Goal: Transaction & Acquisition: Purchase product/service

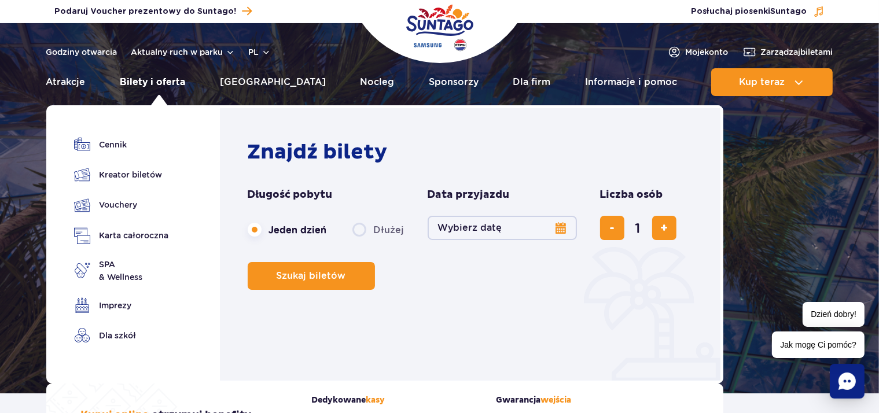
click at [142, 80] on link "Bilety i oferta" at bounding box center [152, 82] width 65 height 28
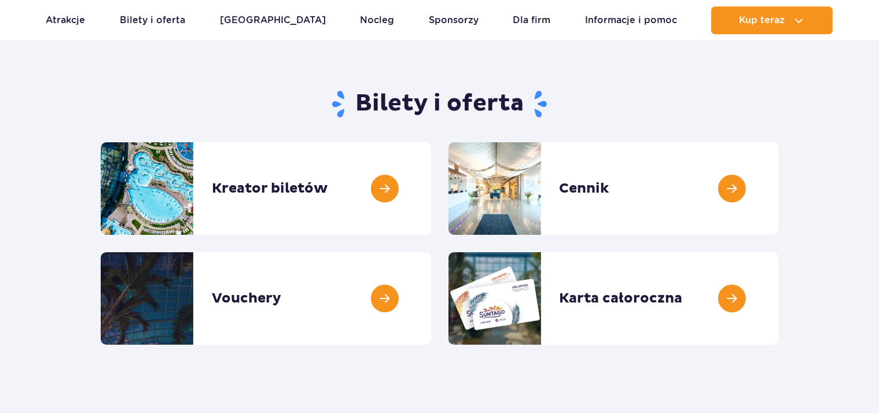
click at [778, 179] on link at bounding box center [778, 188] width 0 height 93
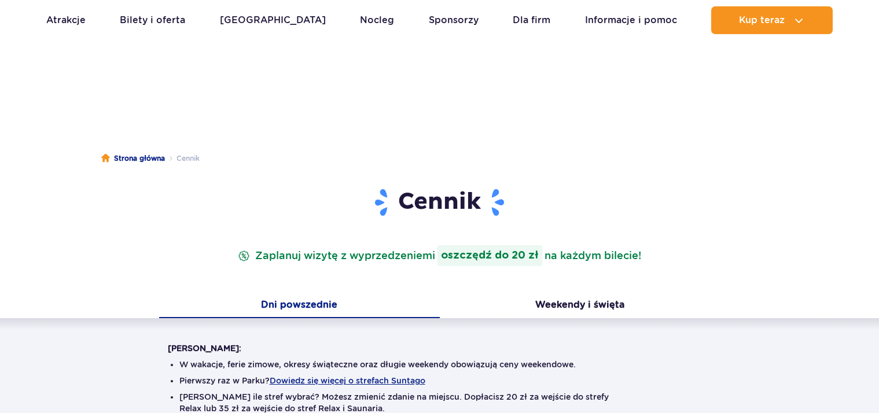
scroll to position [307, 0]
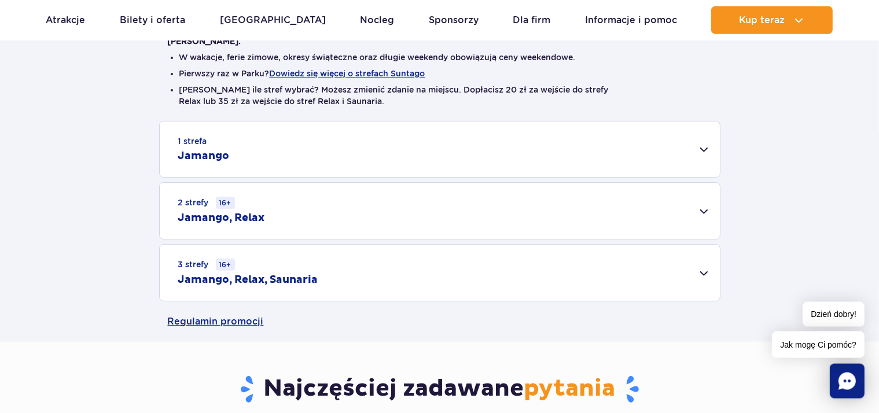
click at [699, 282] on div "3 strefy 16+ Jamango, Relax, Saunaria" at bounding box center [440, 273] width 560 height 56
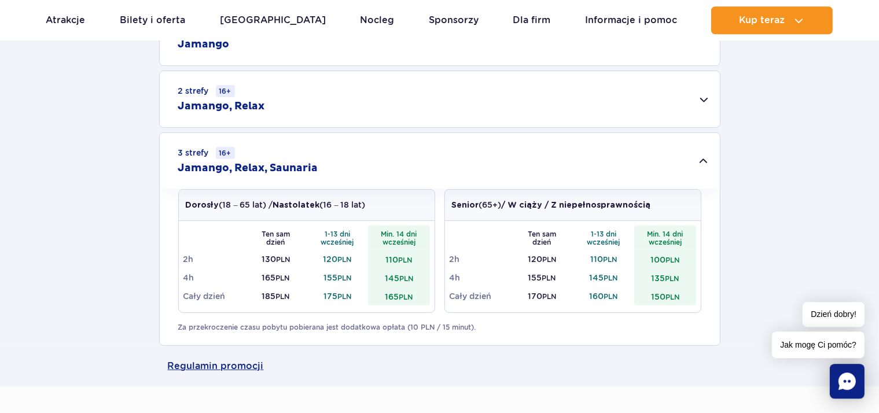
scroll to position [456, 0]
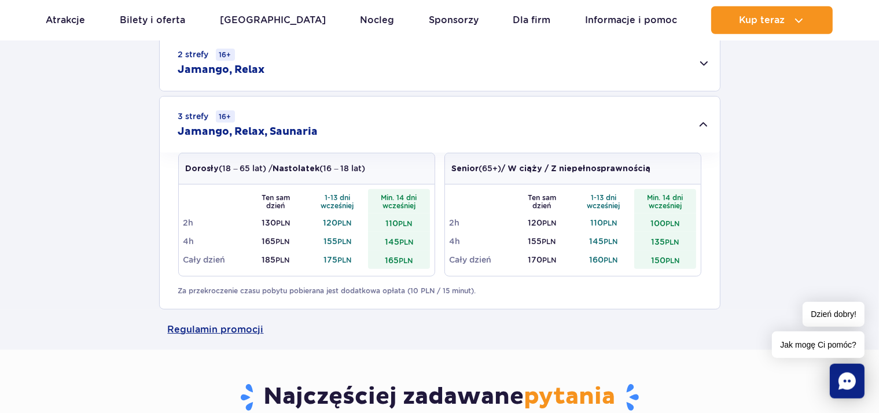
click at [270, 262] on td "185 PLN" at bounding box center [276, 260] width 62 height 19
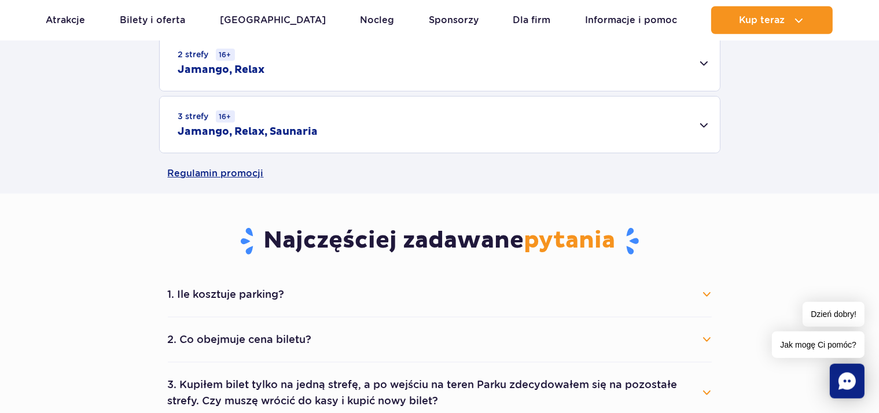
click at [270, 262] on td "185 PLN" at bounding box center [276, 260] width 62 height 19
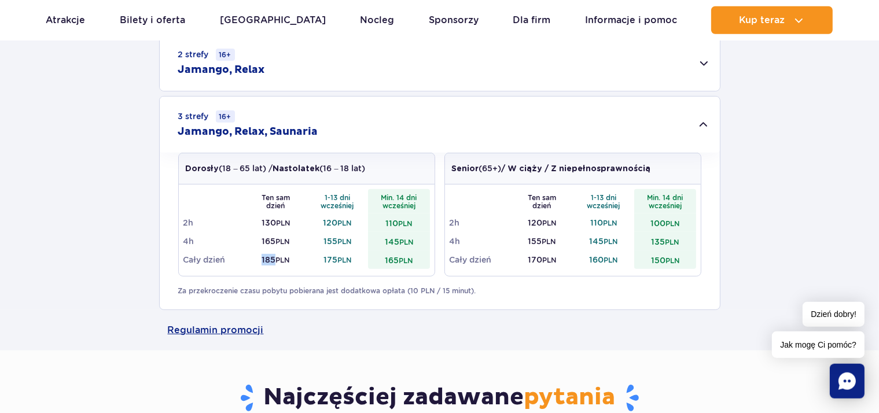
click at [270, 262] on td "185 PLN" at bounding box center [276, 260] width 62 height 19
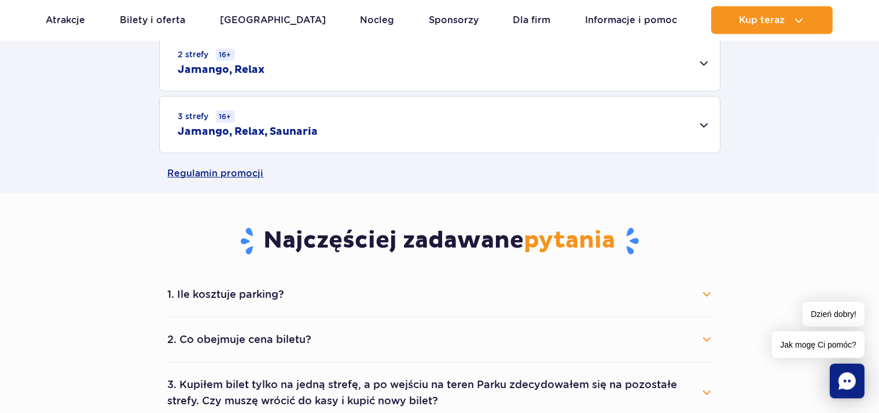
click at [324, 141] on div "3 strefy 16+ Jamango, Relax, Saunaria" at bounding box center [440, 125] width 560 height 56
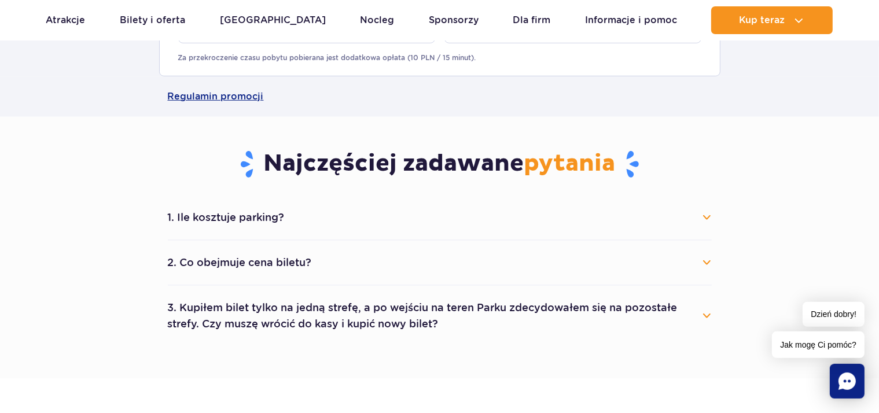
scroll to position [733, 0]
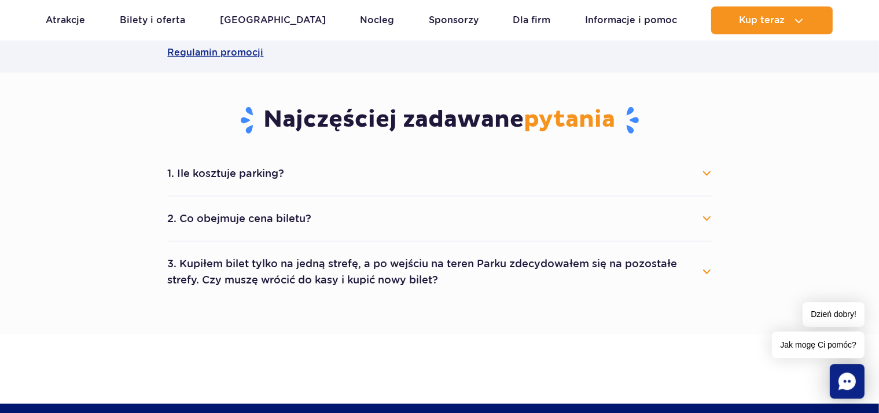
click at [702, 227] on button "2. Co obejmuje cena biletu?" at bounding box center [440, 218] width 544 height 25
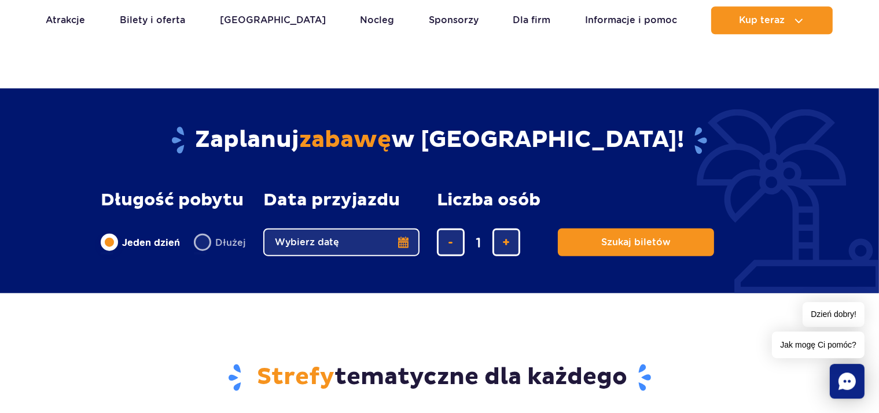
scroll to position [1380, 0]
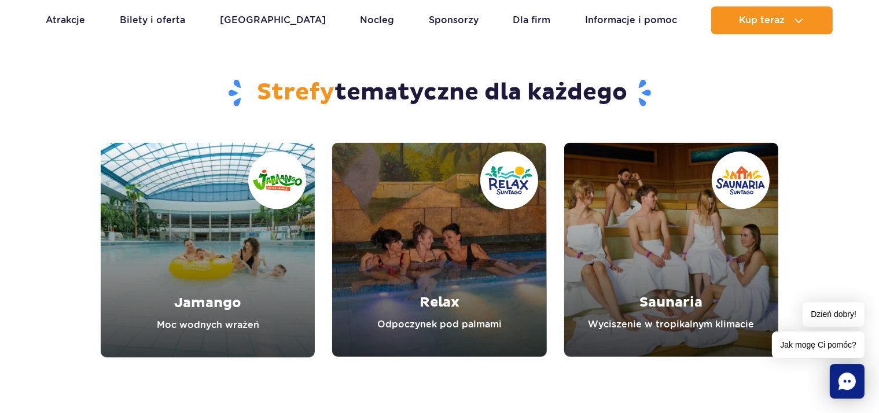
click at [233, 241] on link "Jamango" at bounding box center [208, 249] width 214 height 215
click at [476, 234] on link "Relax" at bounding box center [439, 249] width 214 height 214
click at [685, 255] on link "Saunaria" at bounding box center [671, 249] width 214 height 214
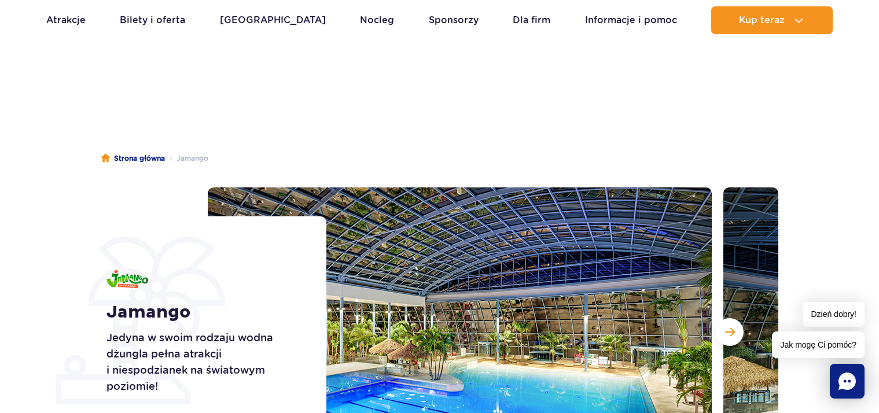
scroll to position [214, 0]
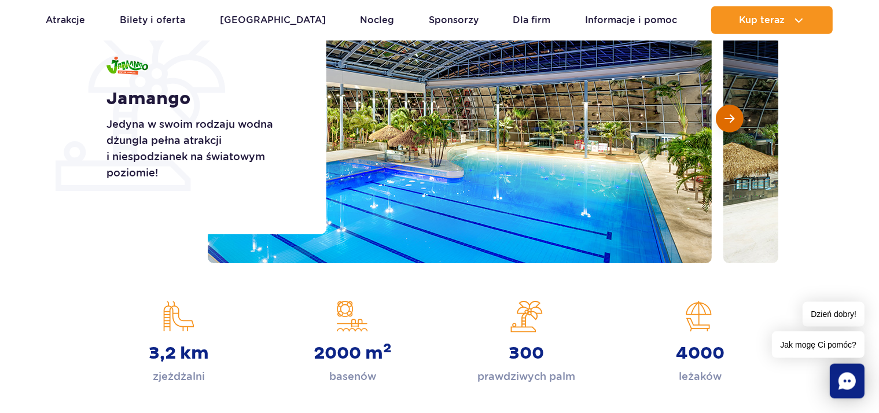
click at [734, 118] on span "Następny slajd" at bounding box center [730, 118] width 10 height 10
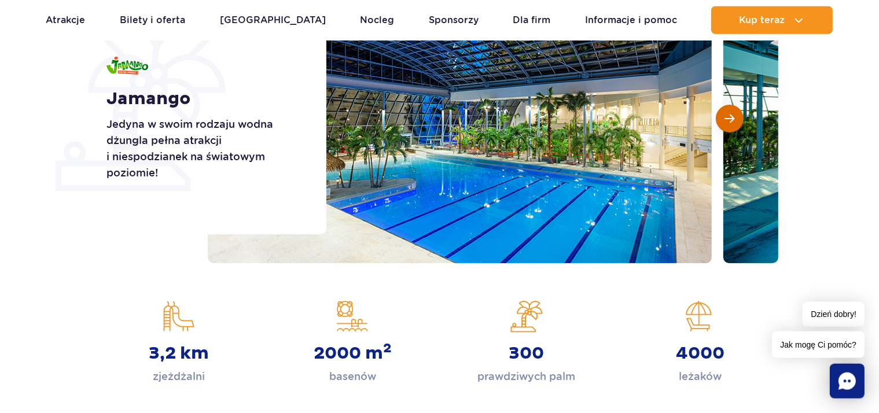
click at [734, 118] on span "Następny slajd" at bounding box center [730, 118] width 10 height 10
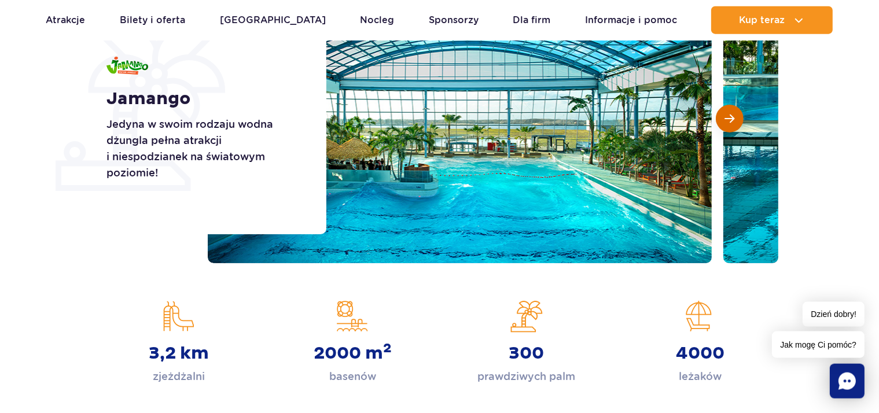
click at [734, 118] on span "Następny slajd" at bounding box center [730, 118] width 10 height 10
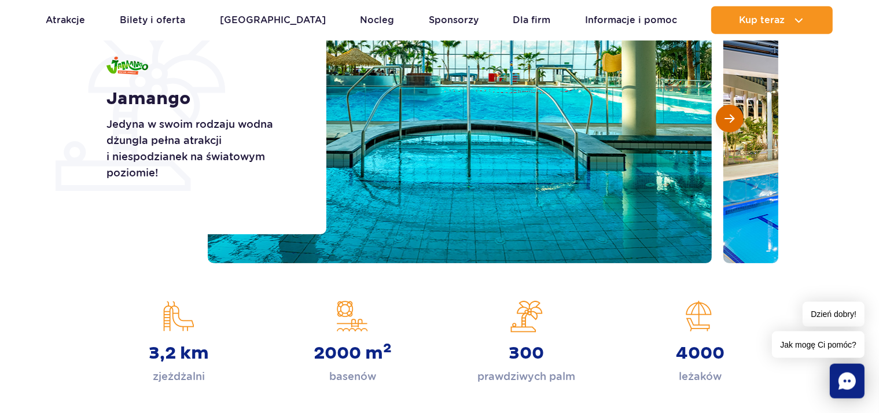
click at [734, 118] on span "Następny slajd" at bounding box center [730, 118] width 10 height 10
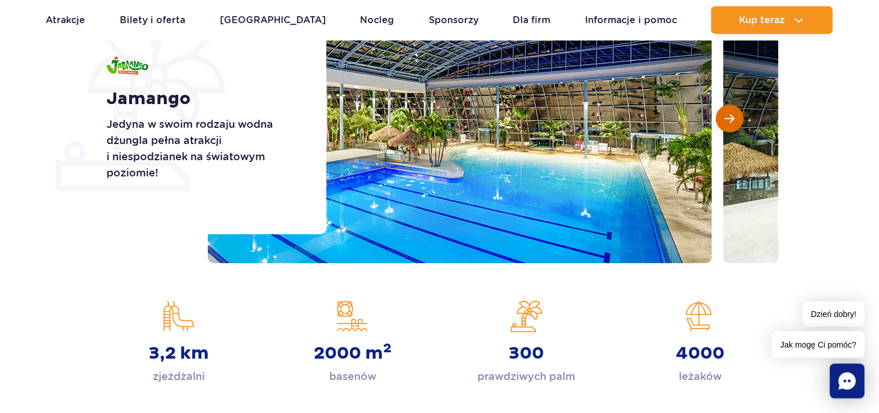
click at [732, 122] on span "Następny slajd" at bounding box center [730, 118] width 10 height 10
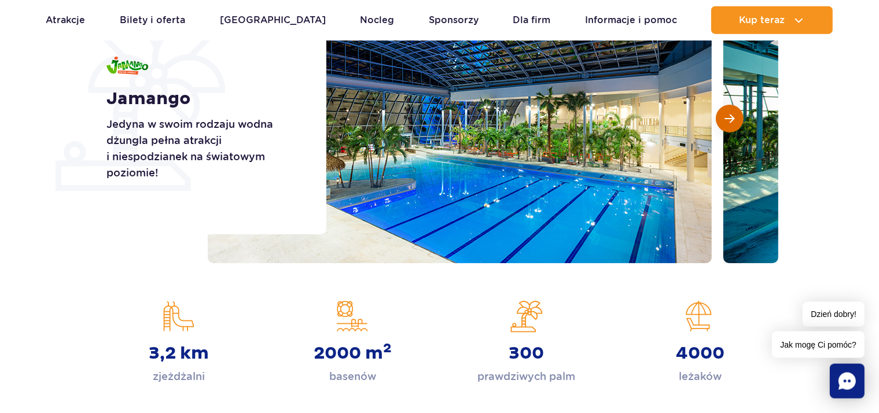
click at [732, 122] on span "Następny slajd" at bounding box center [730, 118] width 10 height 10
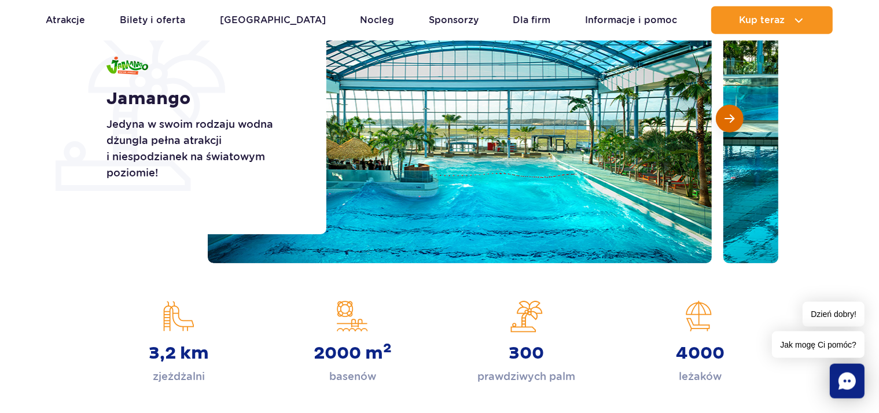
click at [732, 122] on span "Następny slajd" at bounding box center [730, 118] width 10 height 10
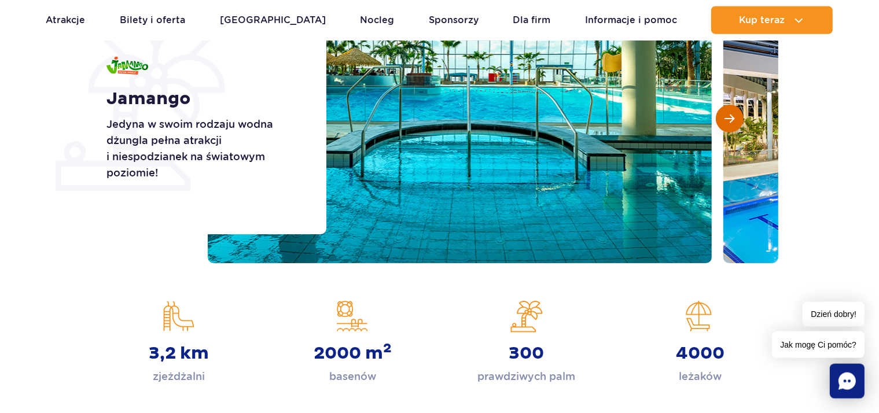
click at [732, 122] on span "Następny slajd" at bounding box center [730, 118] width 10 height 10
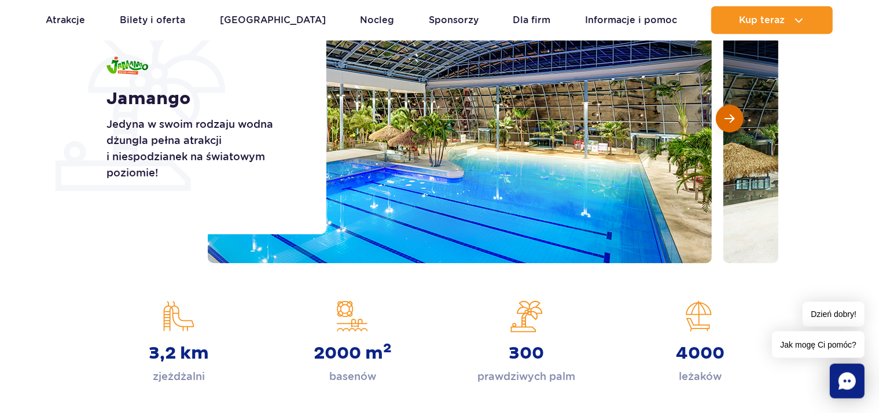
click at [732, 122] on span "Następny slajd" at bounding box center [730, 118] width 10 height 10
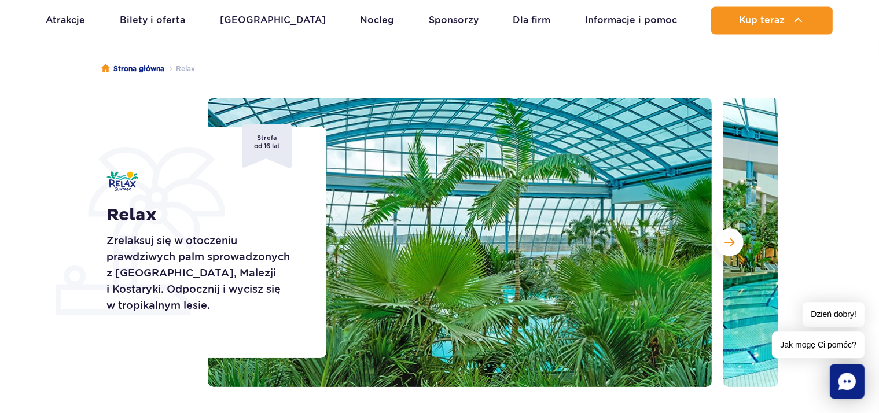
scroll to position [123, 0]
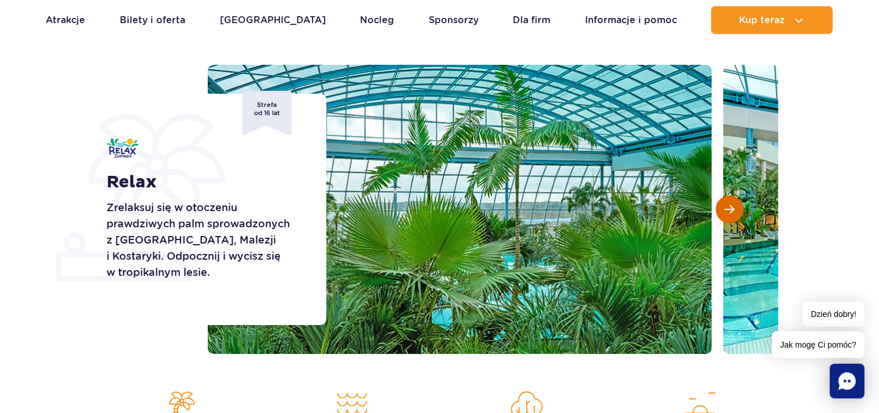
click at [732, 212] on span "Następny slajd" at bounding box center [730, 209] width 10 height 10
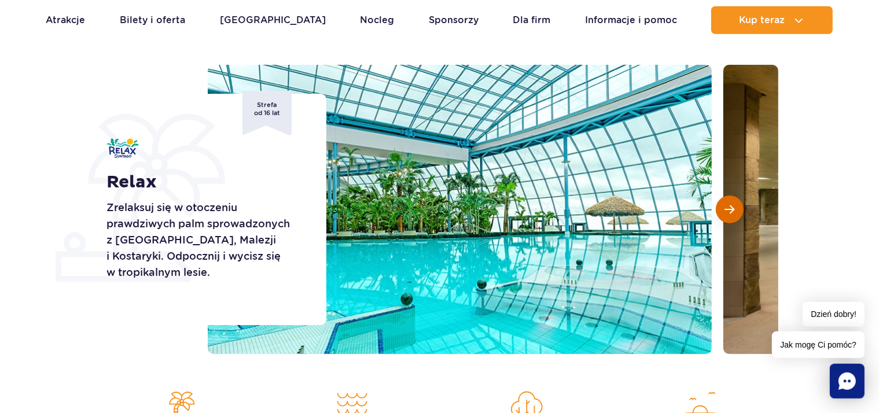
click at [732, 212] on span "Następny slajd" at bounding box center [730, 209] width 10 height 10
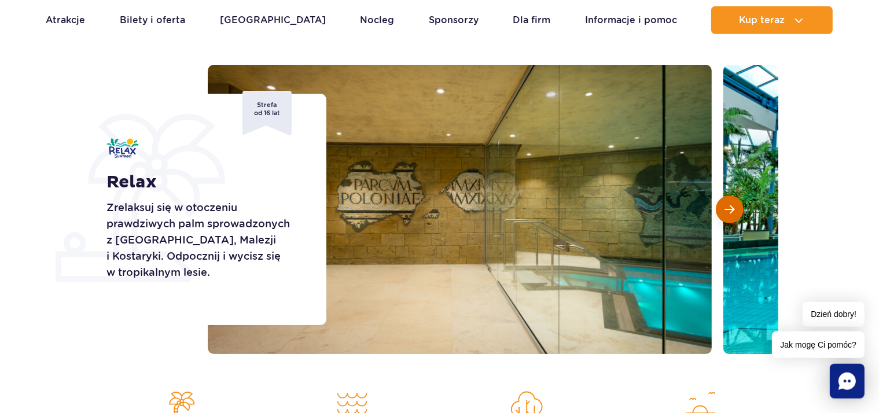
click at [732, 212] on span "Następny slajd" at bounding box center [730, 209] width 10 height 10
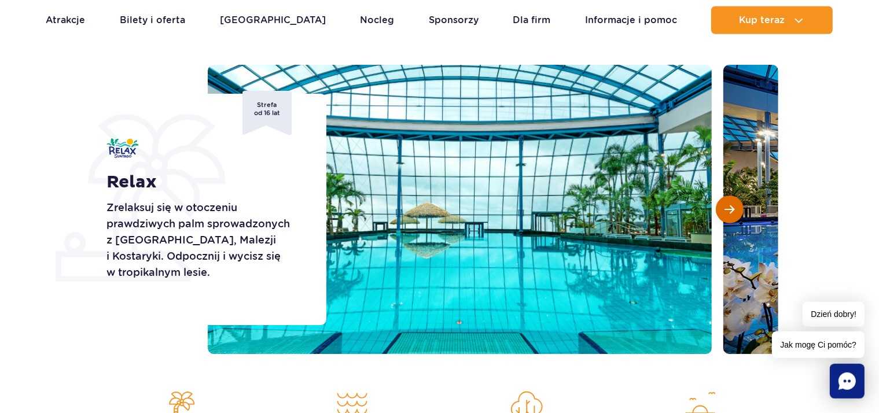
click at [726, 215] on button "Następny slajd" at bounding box center [730, 210] width 28 height 28
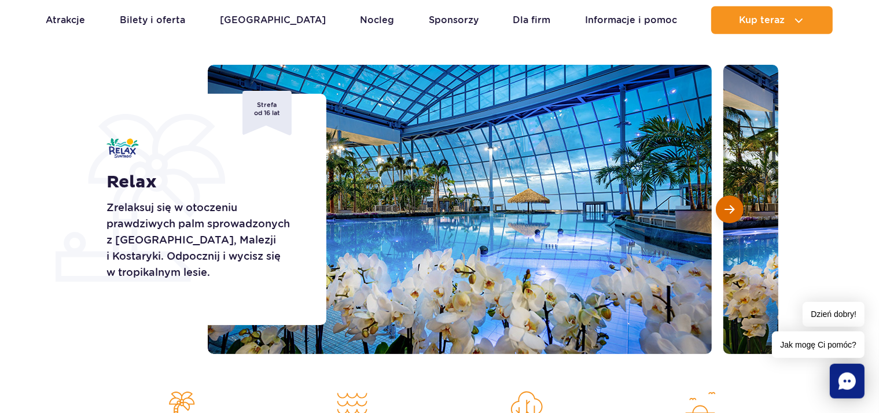
click at [726, 215] on button "Następny slajd" at bounding box center [730, 210] width 28 height 28
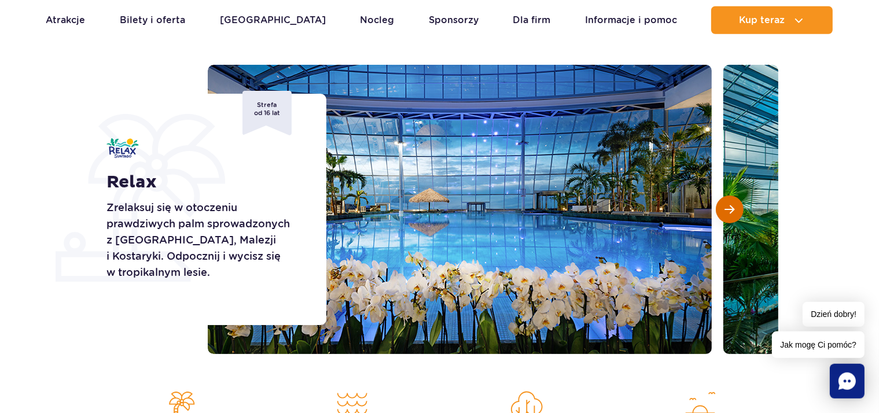
click at [726, 215] on button "Następny slajd" at bounding box center [730, 210] width 28 height 28
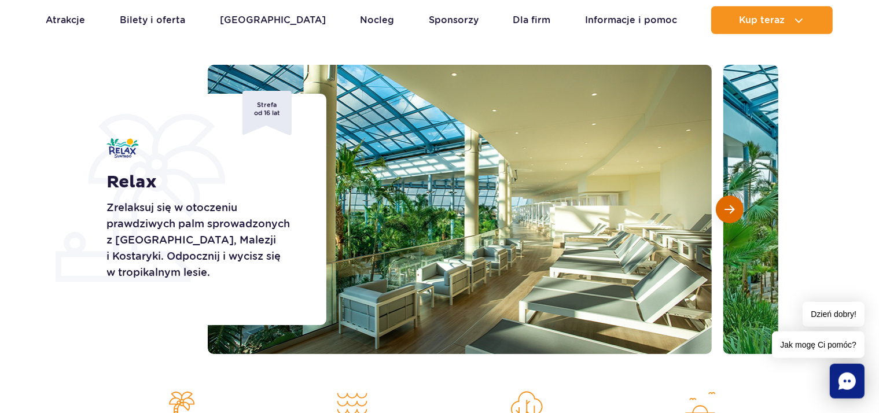
click at [726, 215] on button "Następny slajd" at bounding box center [730, 210] width 28 height 28
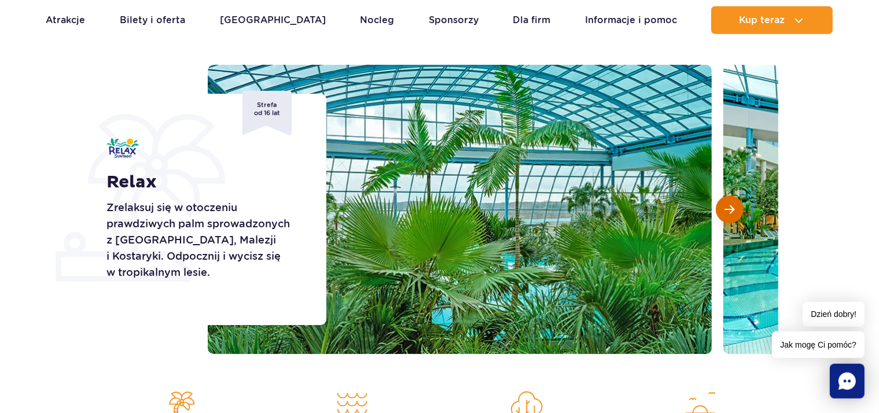
click at [726, 215] on button "Następny slajd" at bounding box center [730, 210] width 28 height 28
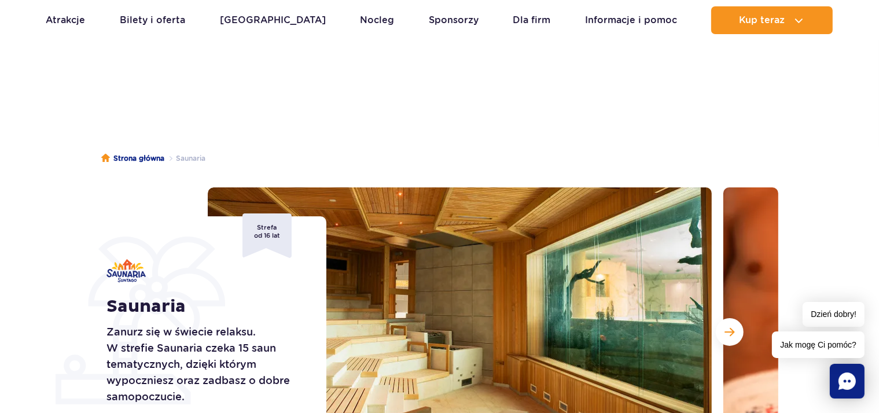
scroll to position [134, 0]
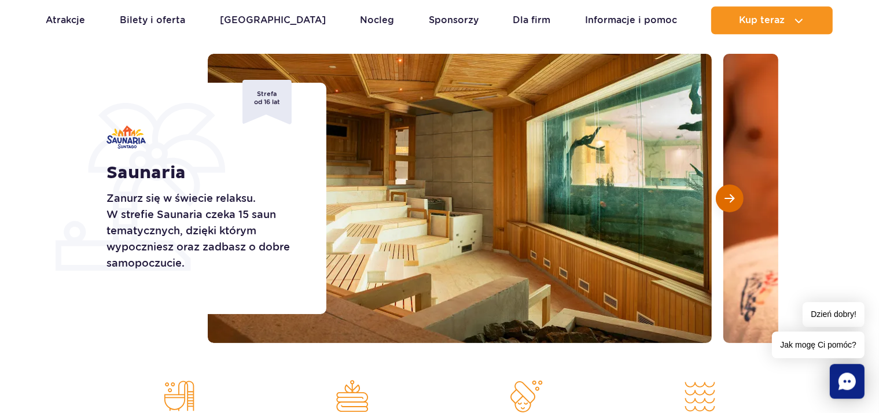
click at [734, 206] on button "Następny slajd" at bounding box center [730, 199] width 28 height 28
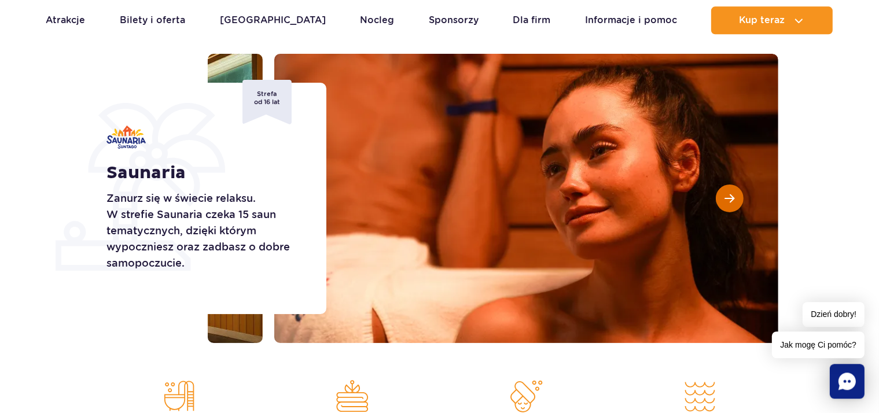
click at [734, 206] on button "Następny slajd" at bounding box center [730, 199] width 28 height 28
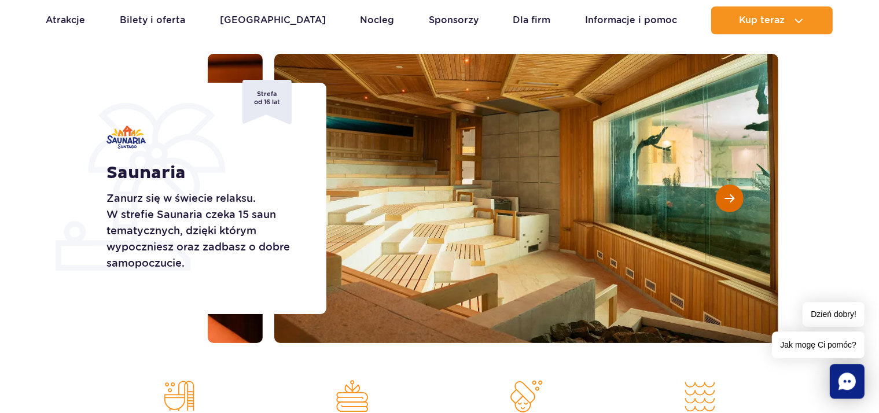
click at [734, 206] on button "Następny slajd" at bounding box center [730, 199] width 28 height 28
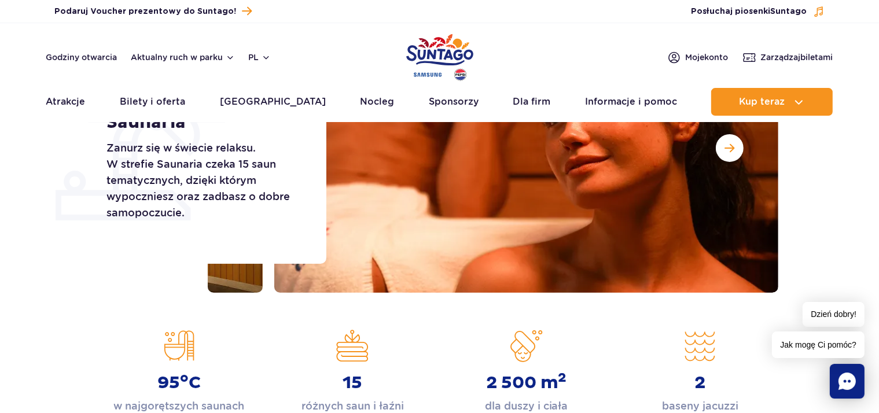
scroll to position [0, 0]
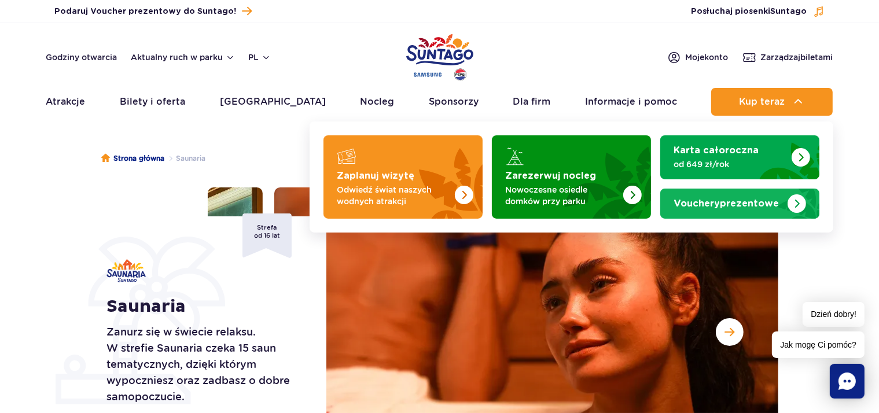
click at [740, 205] on strong "Vouchery prezentowe" at bounding box center [726, 203] width 105 height 9
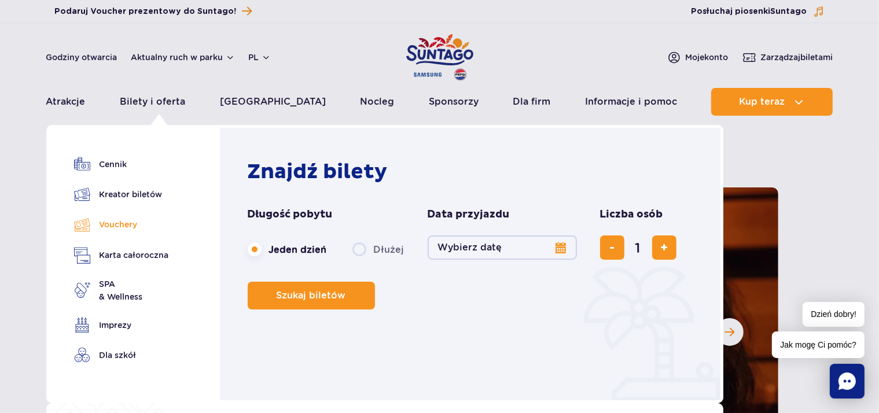
click at [126, 230] on link "Vouchery" at bounding box center [121, 224] width 95 height 17
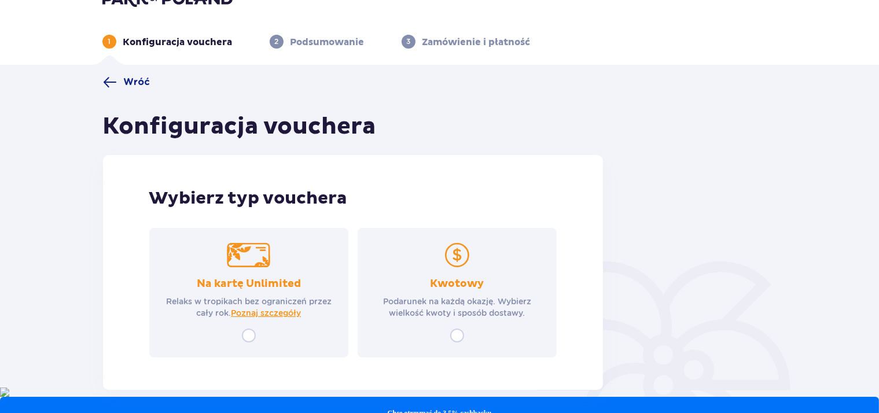
scroll to position [72, 0]
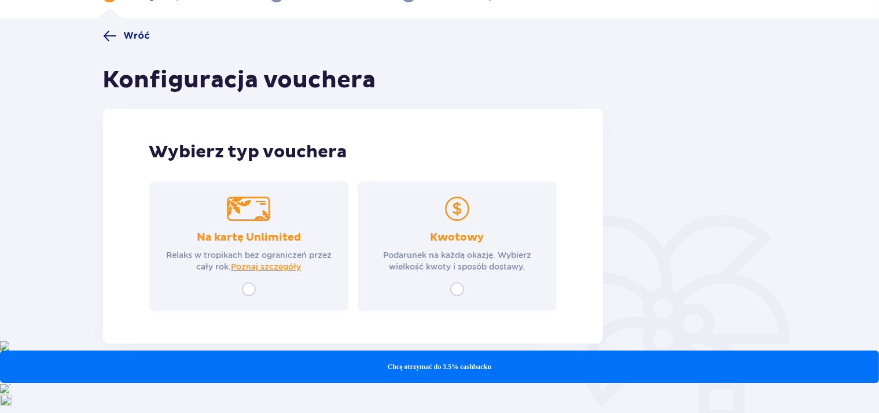
click at [460, 285] on input "radio" at bounding box center [457, 289] width 14 height 14
radio input "true"
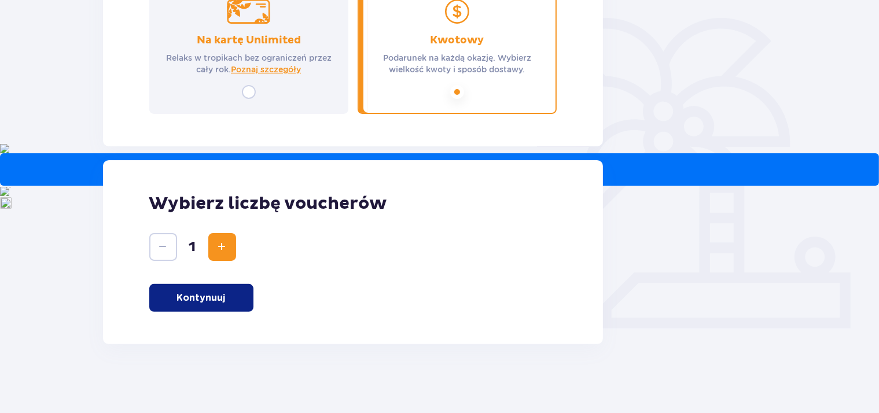
scroll to position [270, 0]
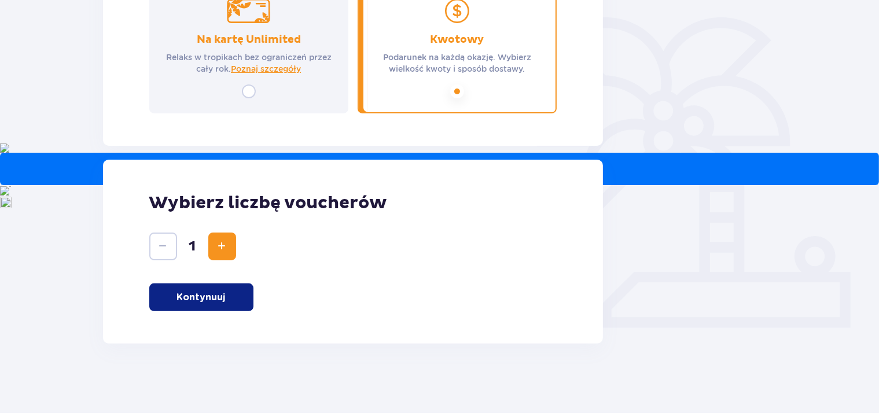
click at [227, 248] on span "Zwiększ" at bounding box center [222, 247] width 14 height 14
click at [157, 251] on span "Zmniejsz" at bounding box center [163, 247] width 14 height 14
click at [182, 298] on p "Kontynuuj" at bounding box center [201, 297] width 49 height 13
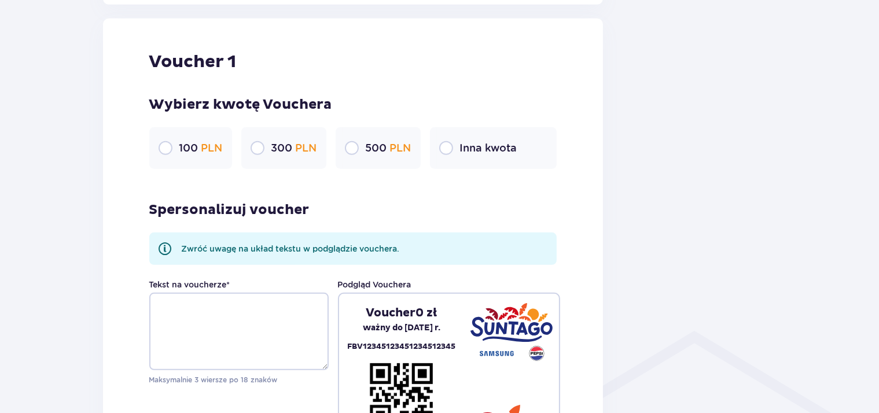
scroll to position [614, 0]
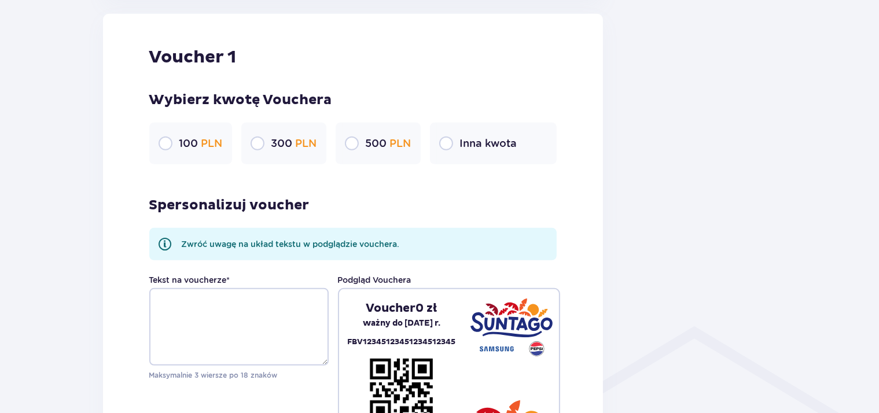
click at [260, 146] on input "radio" at bounding box center [258, 144] width 14 height 14
radio input "true"
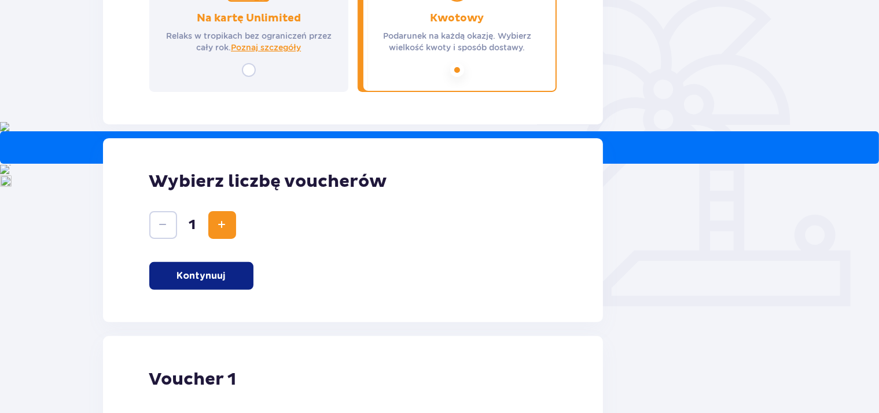
scroll to position [291, 0]
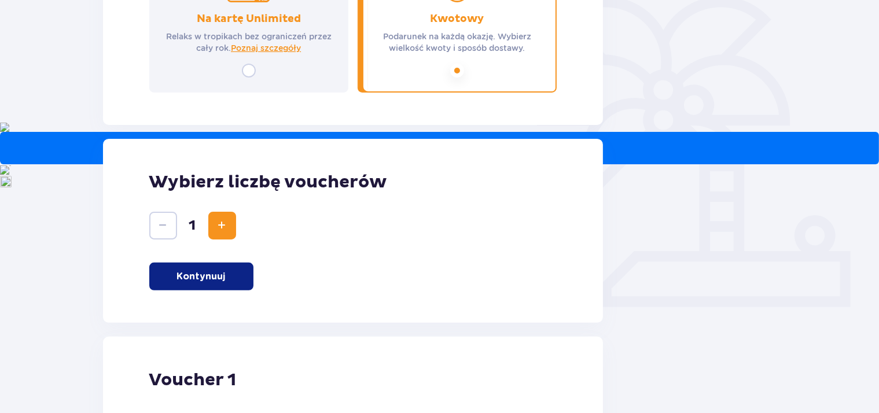
click at [218, 225] on span "Zwiększ" at bounding box center [222, 226] width 14 height 14
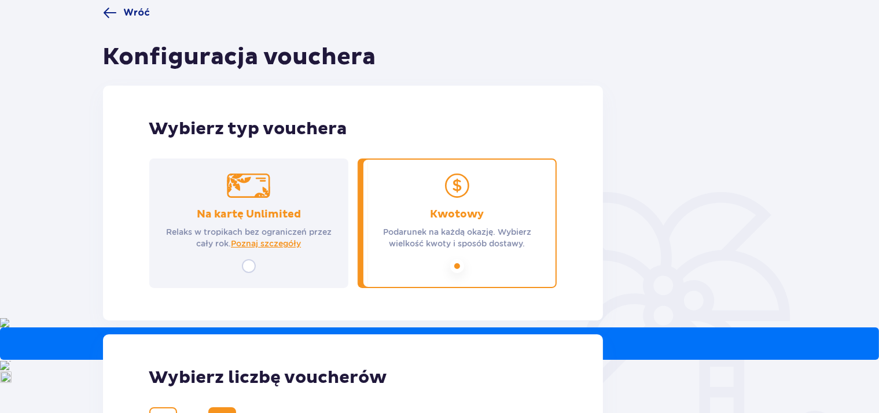
scroll to position [0, 0]
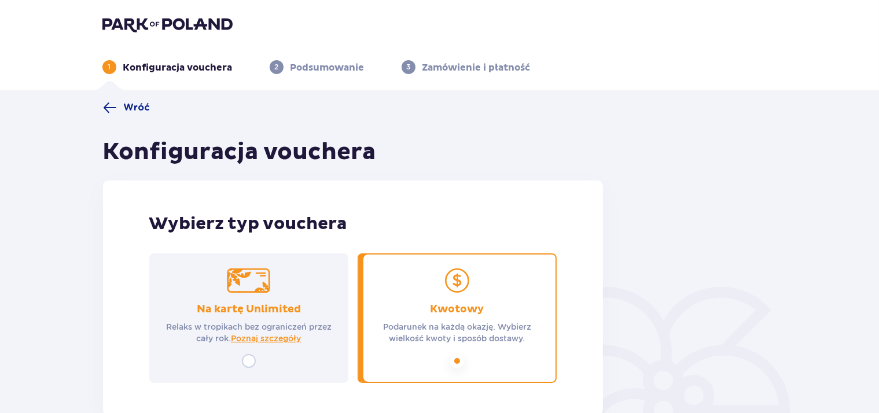
click at [166, 25] on img at bounding box center [167, 24] width 130 height 16
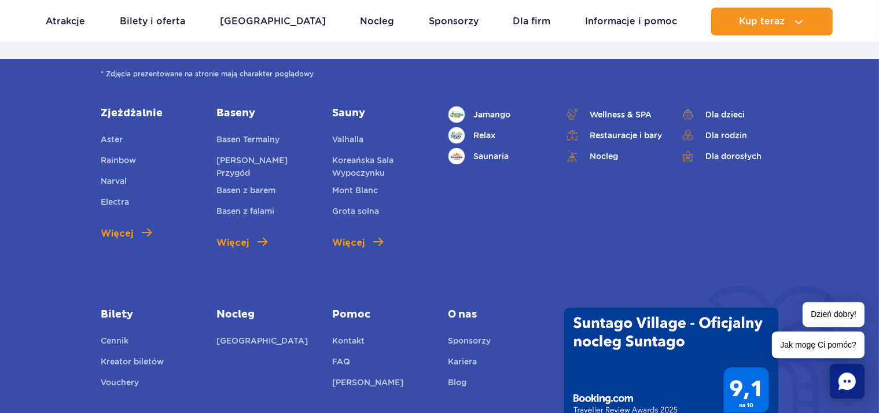
scroll to position [4112, 0]
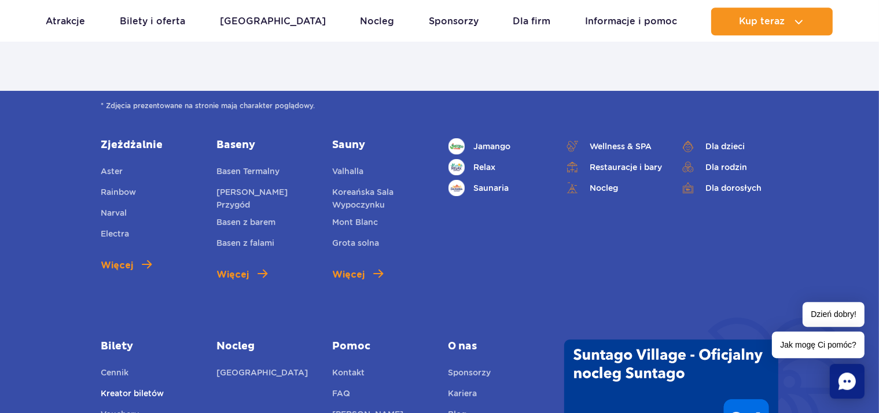
click at [124, 387] on link "Kreator biletów" at bounding box center [132, 395] width 63 height 16
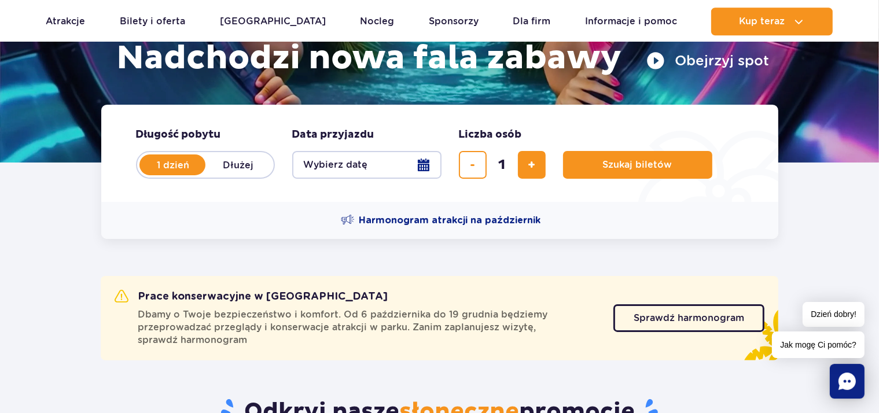
scroll to position [0, 0]
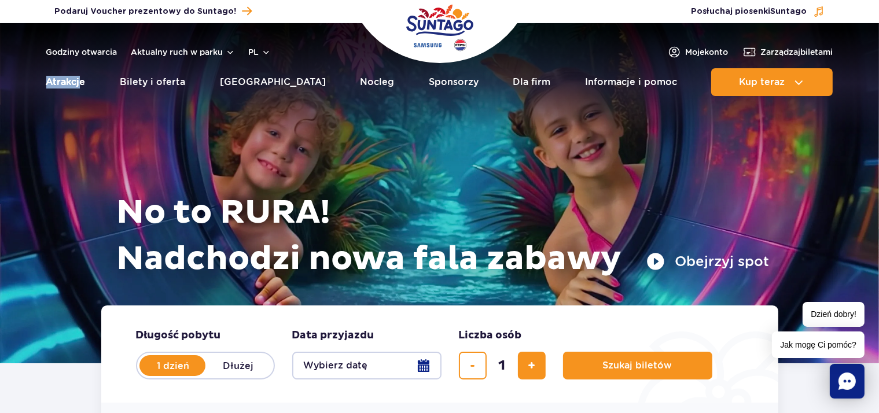
drag, startPoint x: 38, startPoint y: 81, endPoint x: 78, endPoint y: 91, distance: 41.3
click at [78, 91] on header "Godziny otwarcia Aktualny ruch w parku pl PL EN UA Moje konto Zarządzaj biletam…" at bounding box center [439, 62] width 879 height 79
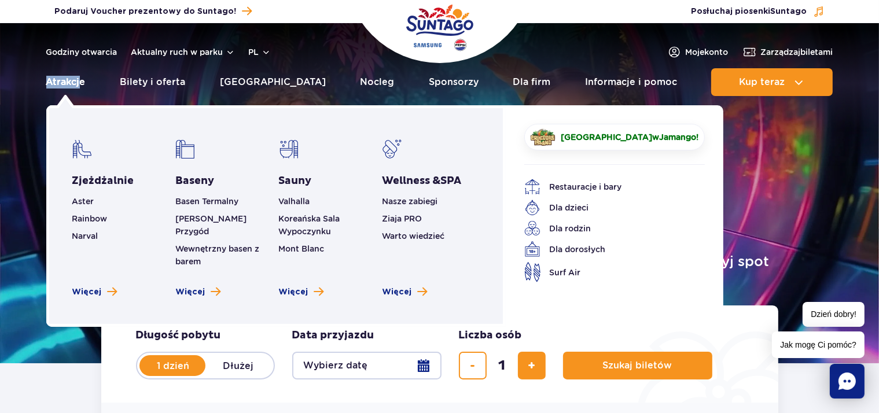
click at [78, 91] on link "Atrakcje" at bounding box center [65, 82] width 39 height 28
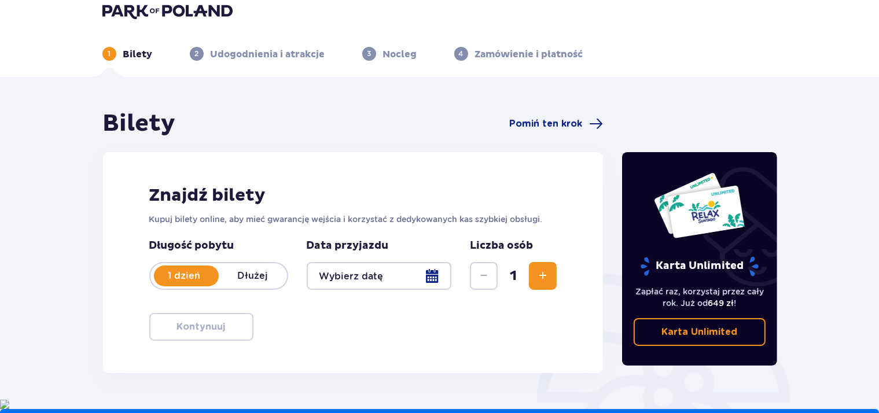
scroll to position [13, 0]
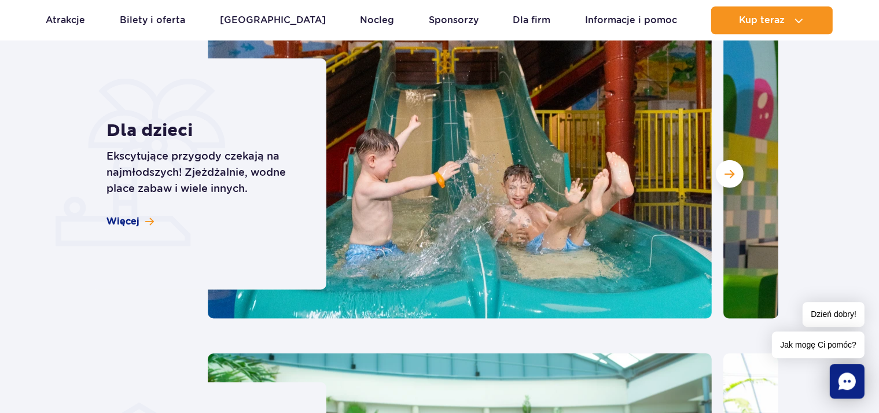
scroll to position [1158, 0]
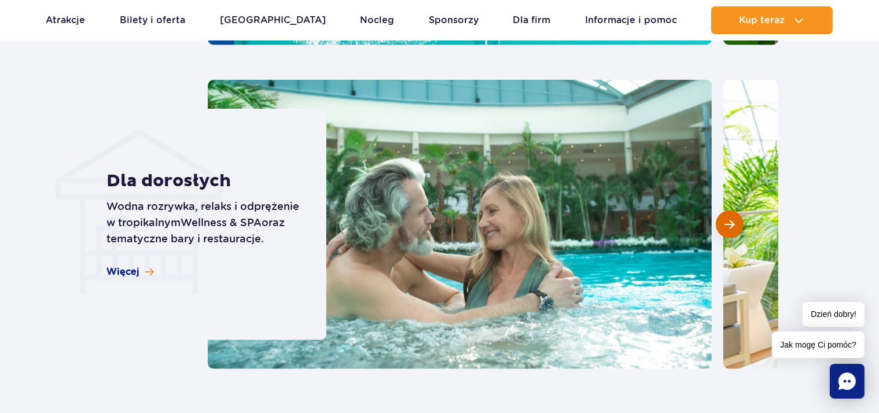
click at [727, 225] on span "Następny slajd" at bounding box center [730, 224] width 10 height 10
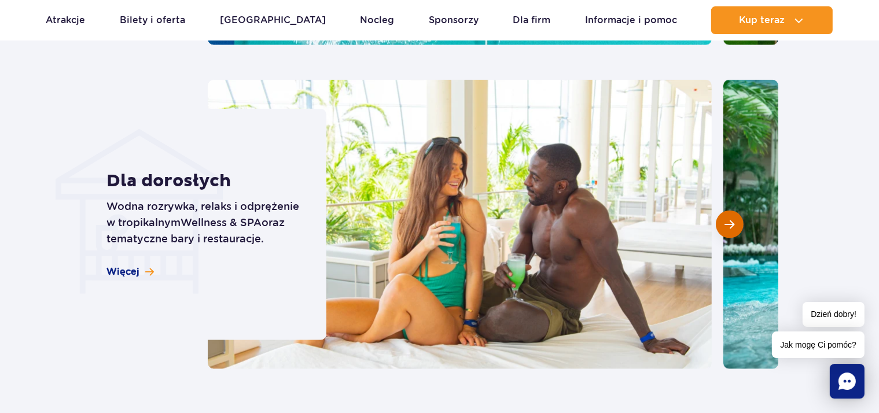
click at [727, 225] on span "Następny slajd" at bounding box center [730, 224] width 10 height 10
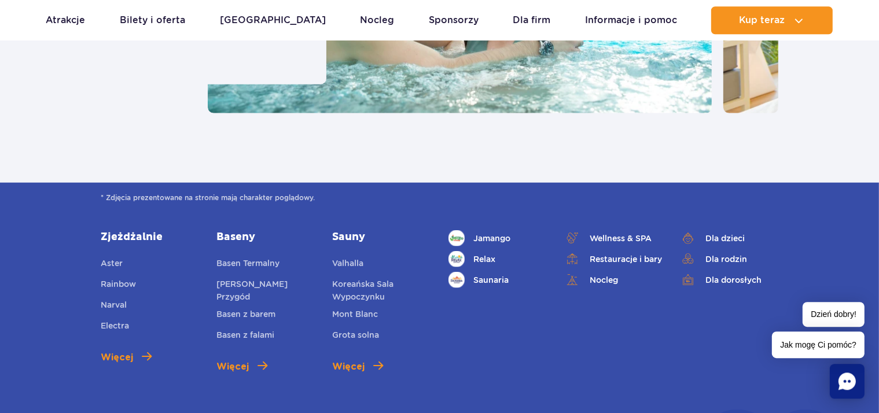
scroll to position [1512, 0]
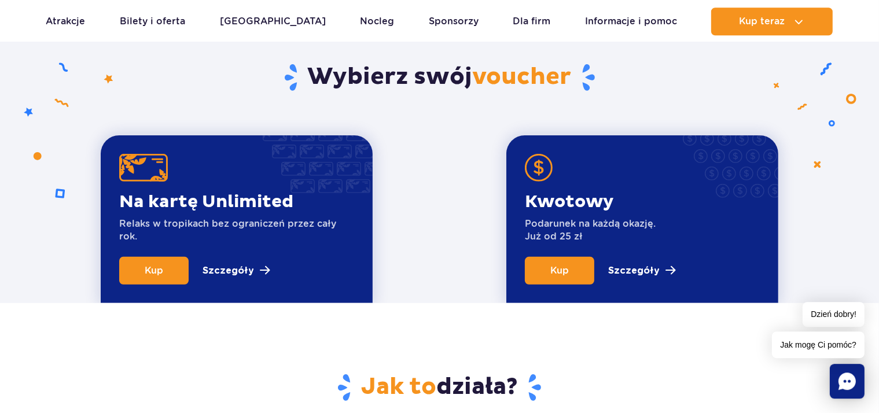
scroll to position [401, 0]
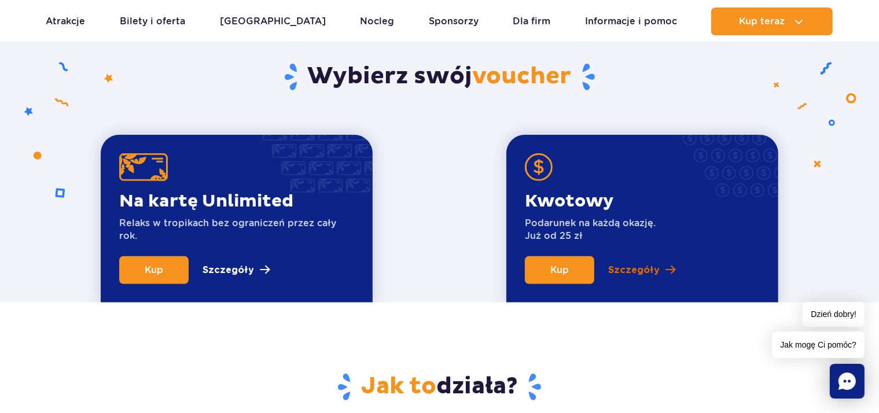
click at [654, 267] on p "Szczegóły" at bounding box center [634, 270] width 52 height 14
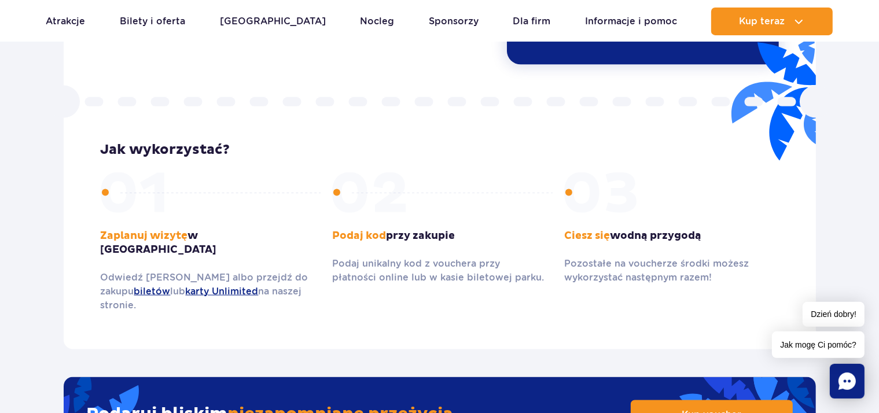
scroll to position [1668, 0]
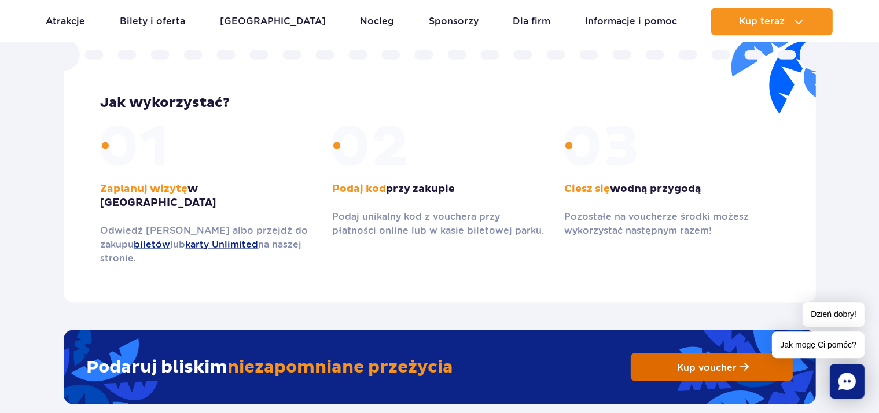
click at [706, 362] on span "Kup voucher" at bounding box center [707, 367] width 60 height 11
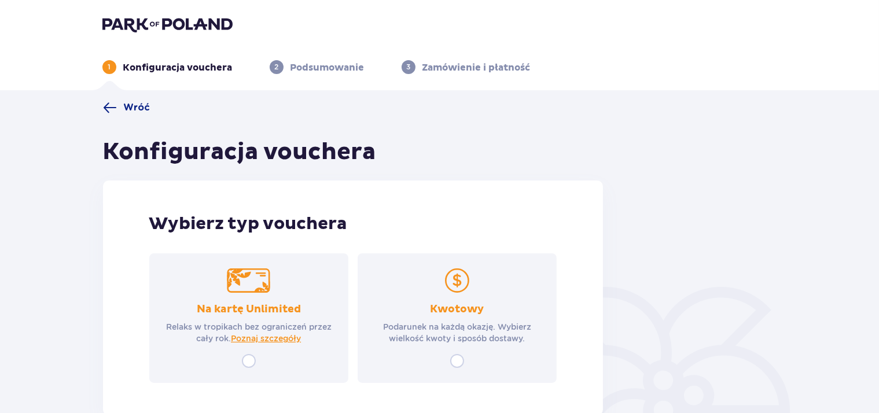
click at [458, 361] on input "radio" at bounding box center [457, 361] width 14 height 14
radio input "true"
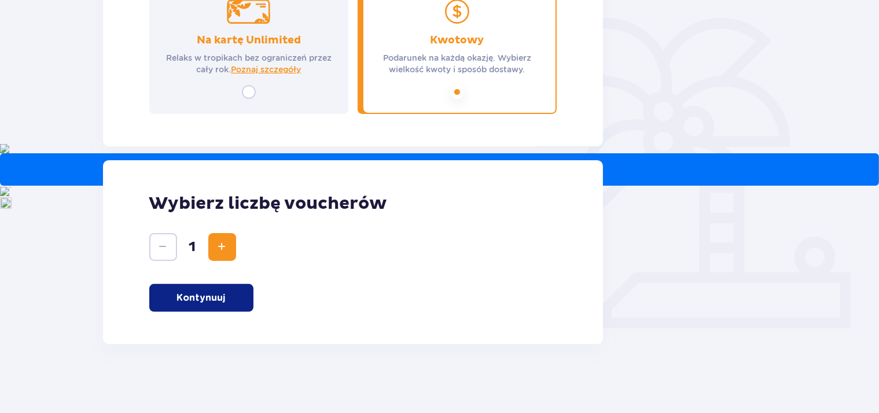
scroll to position [270, 0]
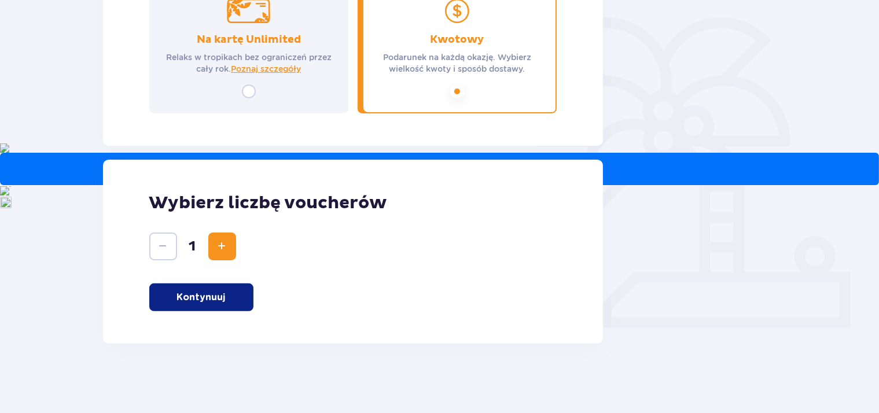
click at [196, 298] on p "Kontynuuj" at bounding box center [201, 297] width 49 height 13
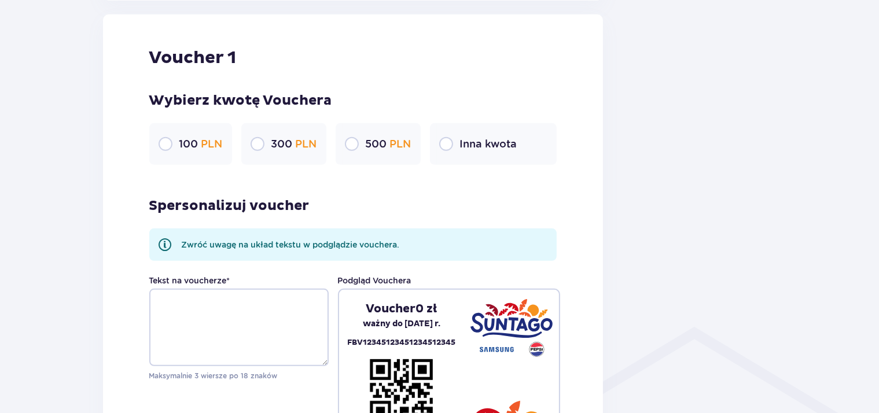
scroll to position [614, 0]
click at [266, 147] on div "300 PLN" at bounding box center [283, 144] width 85 height 42
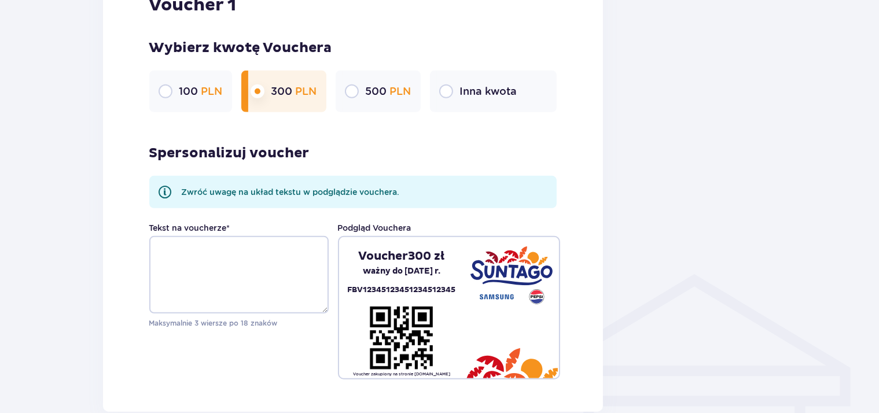
scroll to position [705, 0]
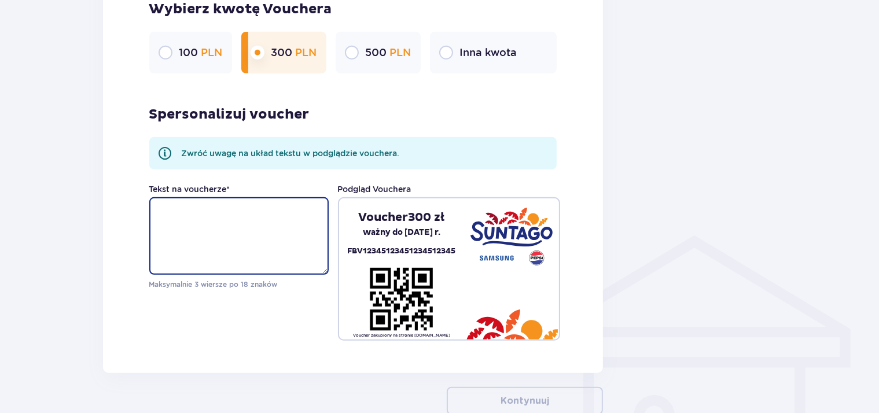
click at [272, 228] on textarea "Tekst na voucherze *" at bounding box center [238, 236] width 179 height 78
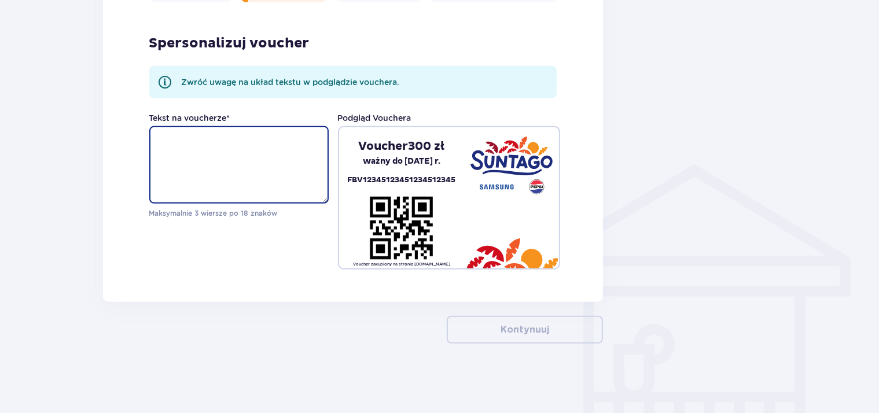
click at [212, 163] on textarea "Tekst na voucherze *" at bounding box center [238, 165] width 179 height 78
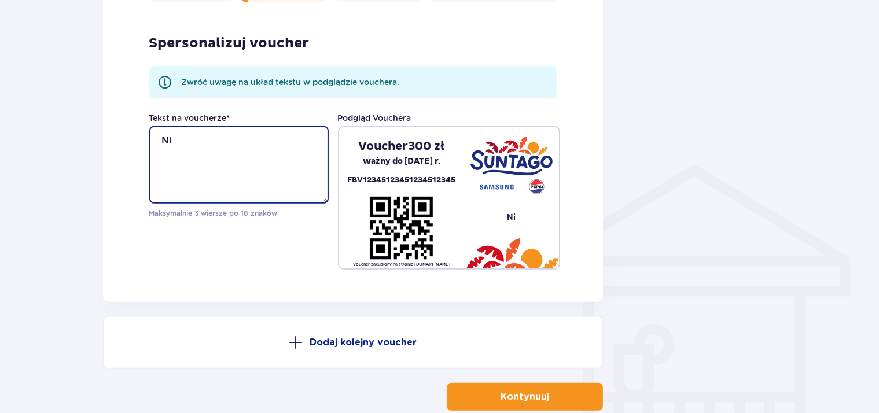
type textarea "N"
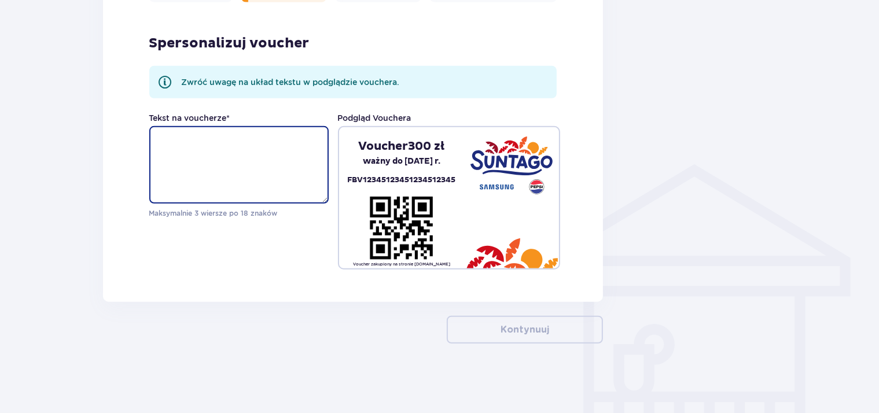
type textarea "P"
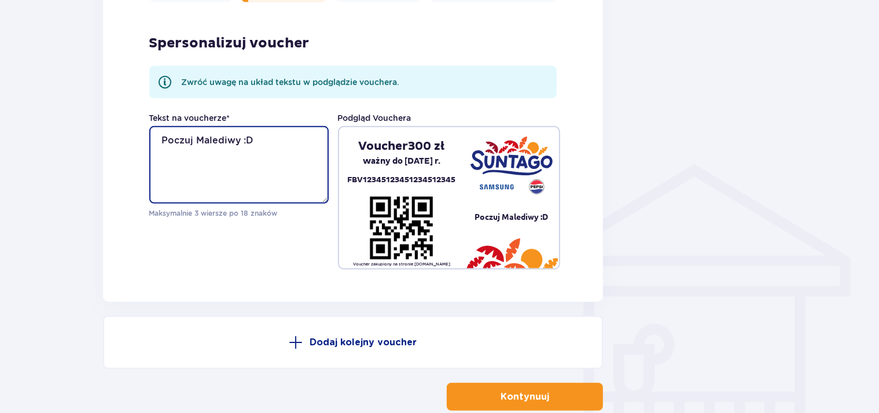
type textarea "Poczuj Malediwy :D"
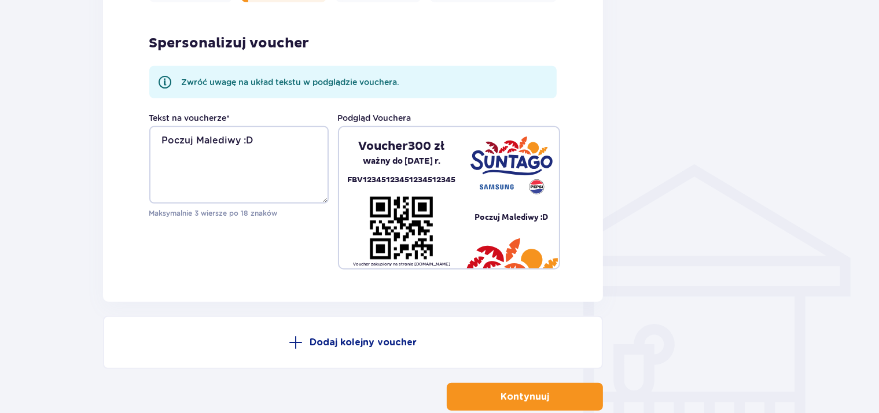
click at [550, 401] on span "button" at bounding box center [552, 397] width 14 height 14
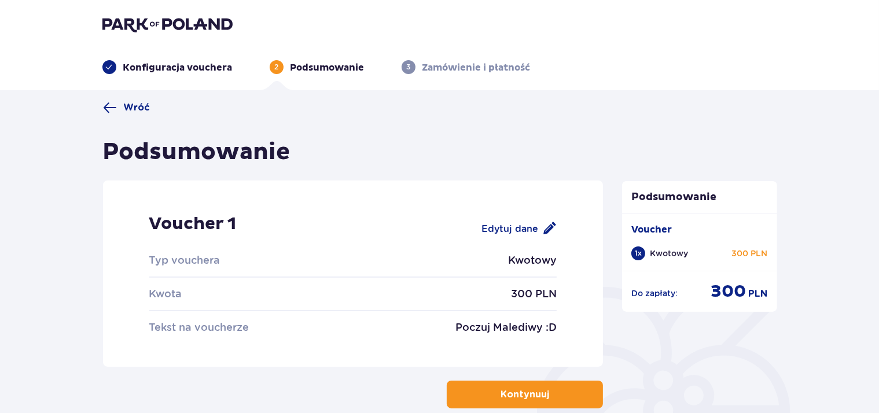
scroll to position [109, 0]
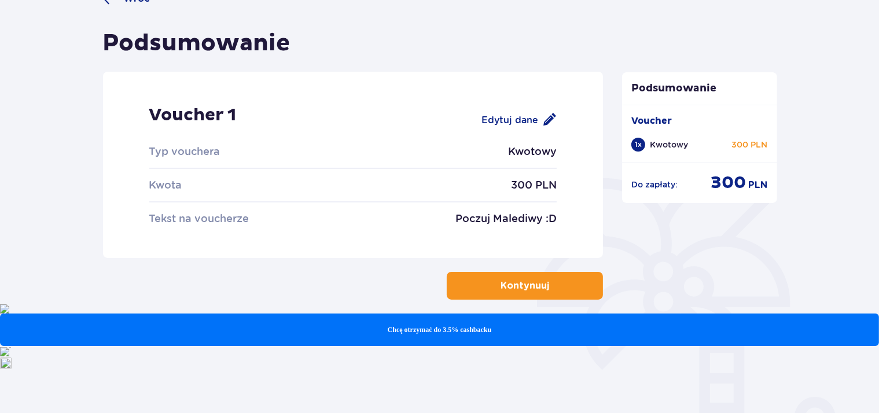
click at [475, 285] on button "Kontynuuj" at bounding box center [525, 286] width 156 height 28
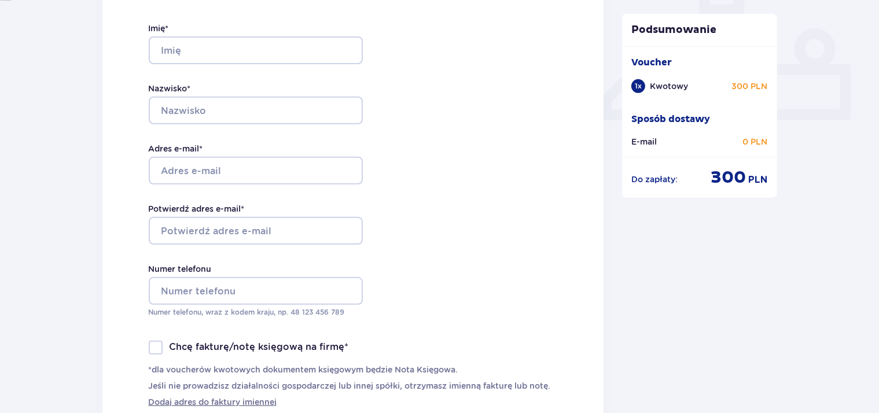
scroll to position [516, 0]
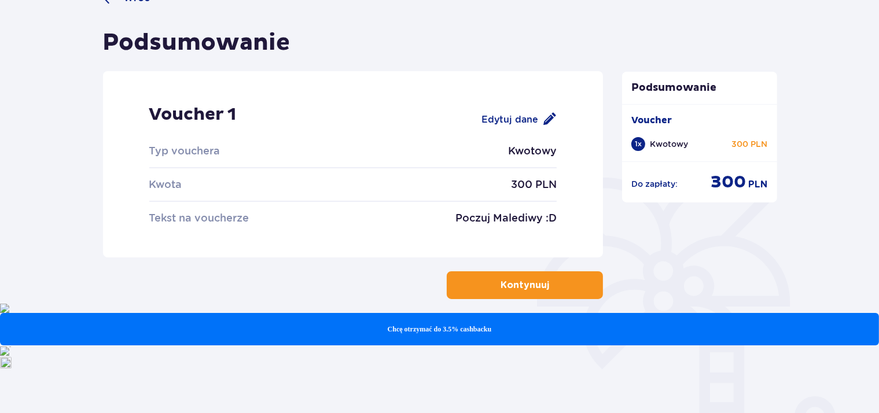
scroll to position [109, 0]
